Goal: Check status

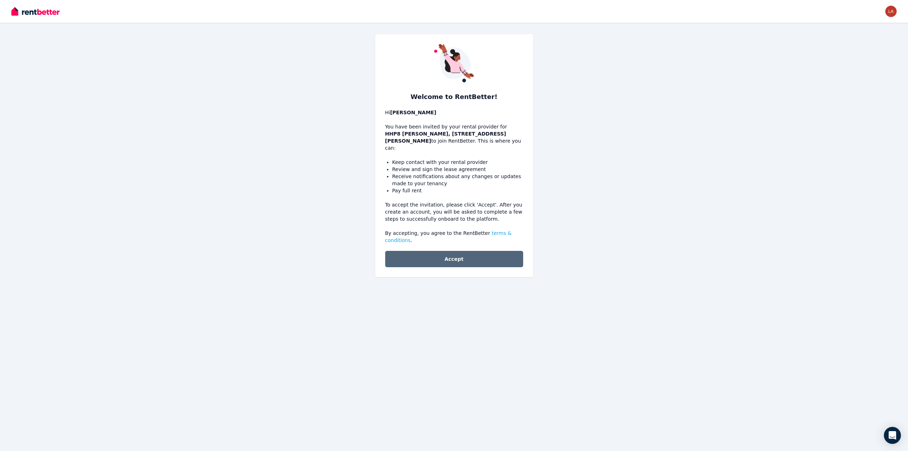
click at [446, 251] on button "Accept" at bounding box center [454, 259] width 138 height 16
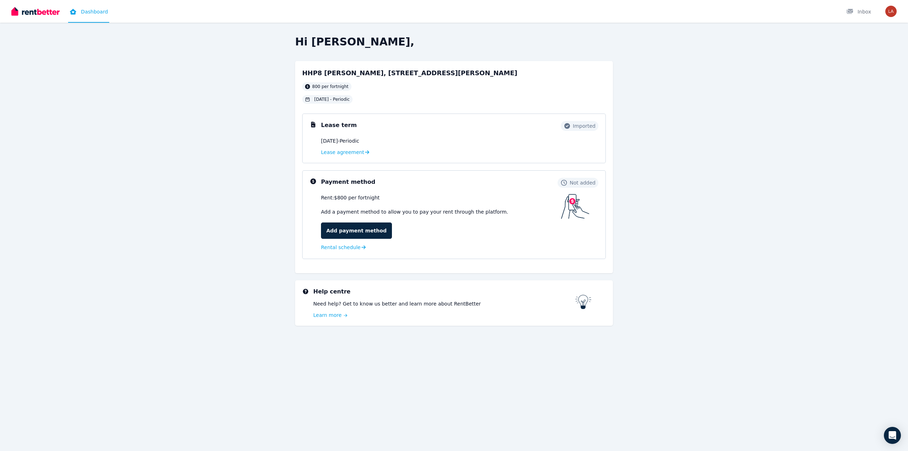
click at [333, 273] on div "Hi [PERSON_NAME], HHP8 [PERSON_NAME], [STREET_ADDRESS][PERSON_NAME] per fortnig…" at bounding box center [454, 190] width 318 height 310
drag, startPoint x: 437, startPoint y: 73, endPoint x: 323, endPoint y: 73, distance: 114.2
click at [323, 73] on div "HHP8 [PERSON_NAME], [STREET_ADDRESS][PERSON_NAME] per fortnight [DATE] - Period…" at bounding box center [454, 85] width 304 height 35
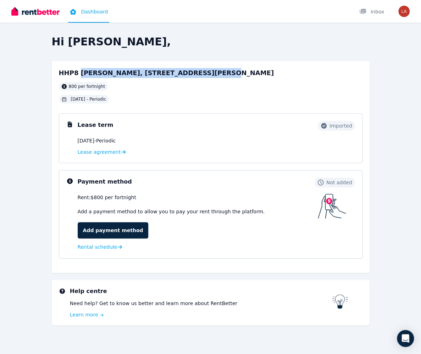
click at [224, 76] on div "HHP8 [PERSON_NAME], [STREET_ADDRESS][PERSON_NAME] per fortnight [DATE] - Period…" at bounding box center [211, 85] width 304 height 35
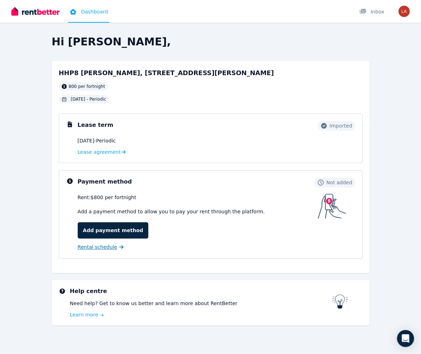
click at [102, 248] on span "Rental schedule" at bounding box center [98, 247] width 40 height 7
